Goal: Find specific page/section: Find specific page/section

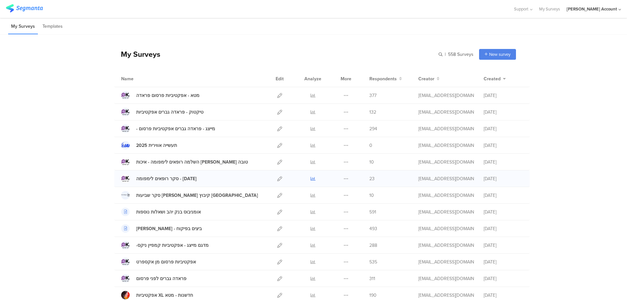
click at [310, 178] on icon at bounding box center [312, 178] width 5 height 5
click at [310, 111] on icon at bounding box center [312, 112] width 5 height 5
